Goal: Navigation & Orientation: Find specific page/section

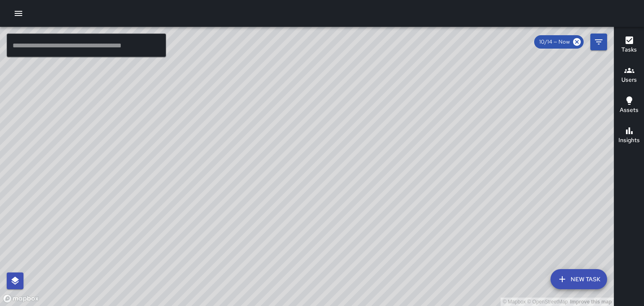
click at [20, 16] on icon "button" at bounding box center [19, 13] width 8 height 5
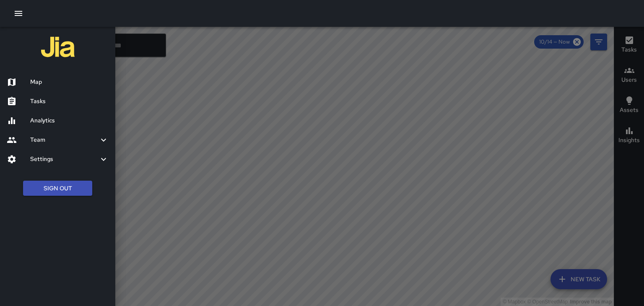
click at [52, 104] on h6 "Tasks" at bounding box center [69, 101] width 78 height 9
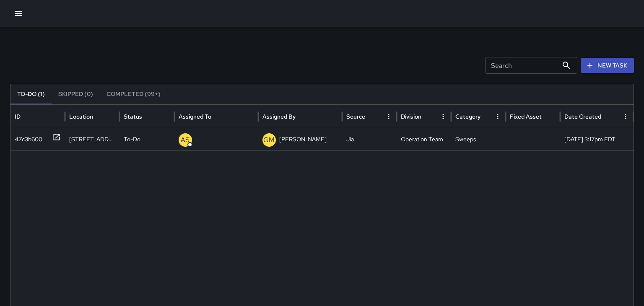
click at [20, 14] on icon "button" at bounding box center [18, 13] width 10 height 10
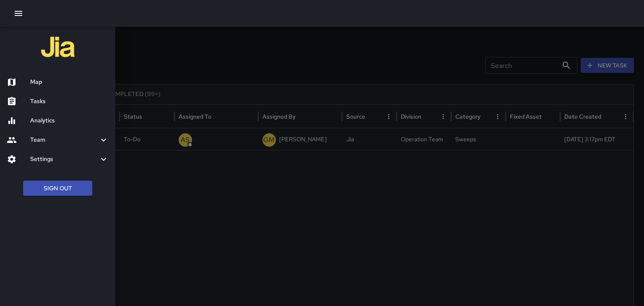
click at [41, 80] on h6 "Map" at bounding box center [69, 82] width 78 height 9
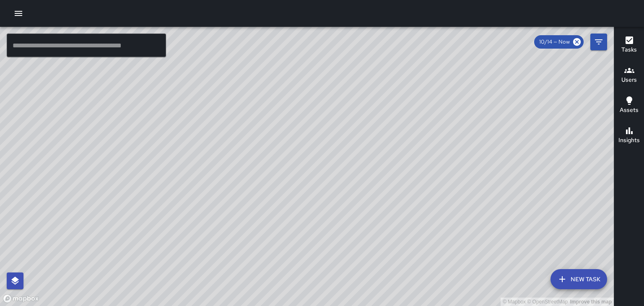
click at [20, 12] on icon "button" at bounding box center [18, 13] width 10 height 10
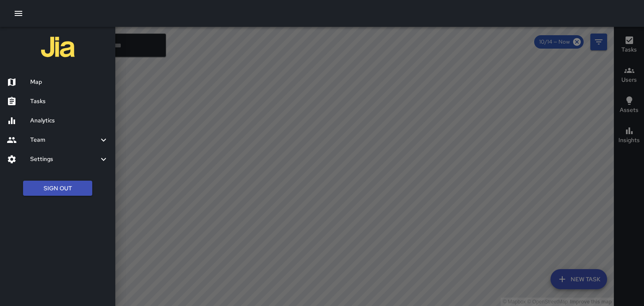
click at [51, 99] on h6 "Tasks" at bounding box center [69, 101] width 78 height 9
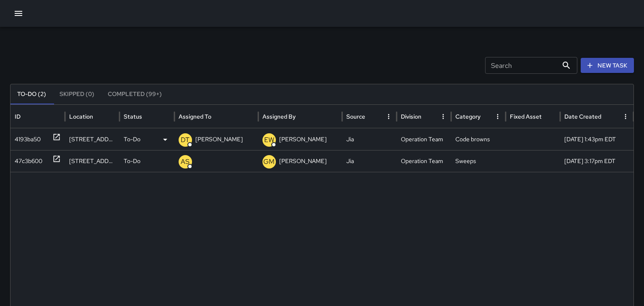
click at [218, 138] on p "[PERSON_NAME]" at bounding box center [218, 139] width 47 height 21
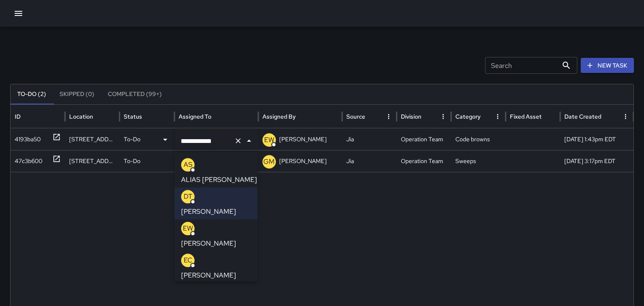
click at [223, 270] on p "[PERSON_NAME]" at bounding box center [208, 275] width 55 height 10
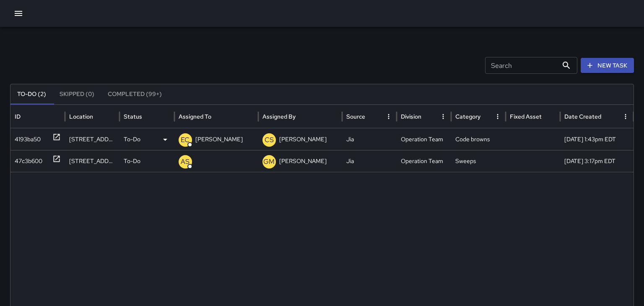
click at [17, 16] on icon "button" at bounding box center [19, 13] width 8 height 5
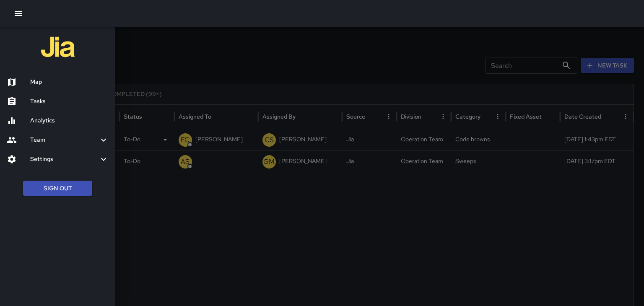
click at [48, 85] on h6 "Map" at bounding box center [69, 82] width 78 height 9
